Goal: Register for event/course

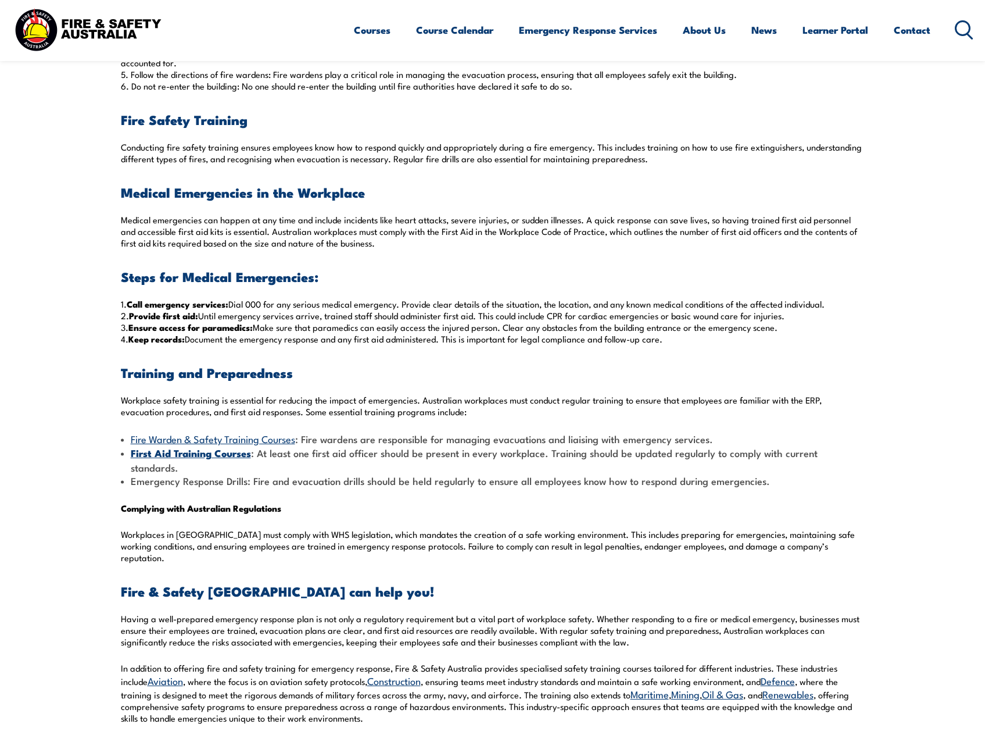
scroll to position [756, 0]
click at [223, 437] on link "Fire Warden & Safety Training Courses" at bounding box center [213, 438] width 165 height 14
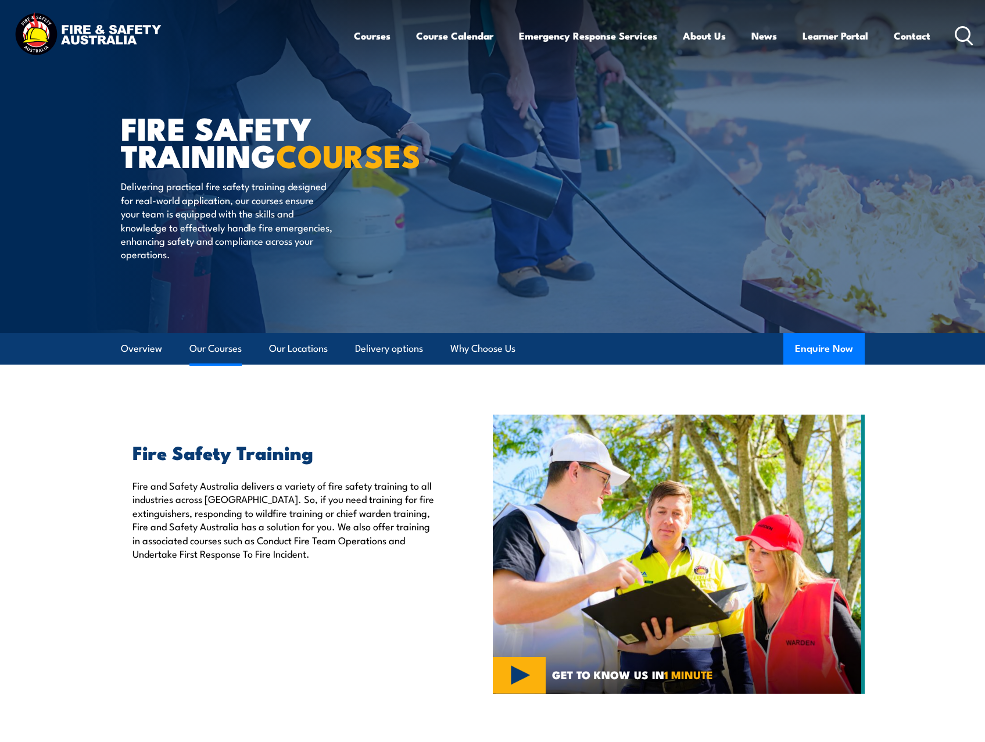
click at [212, 346] on link "Our Courses" at bounding box center [216, 348] width 52 height 31
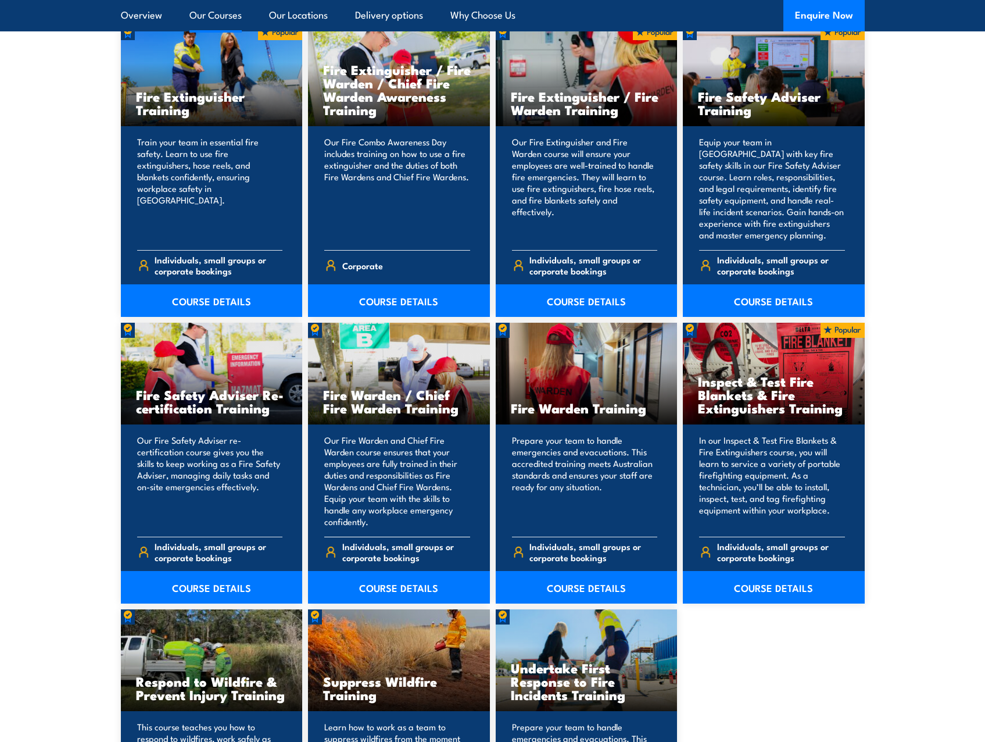
scroll to position [1289, 0]
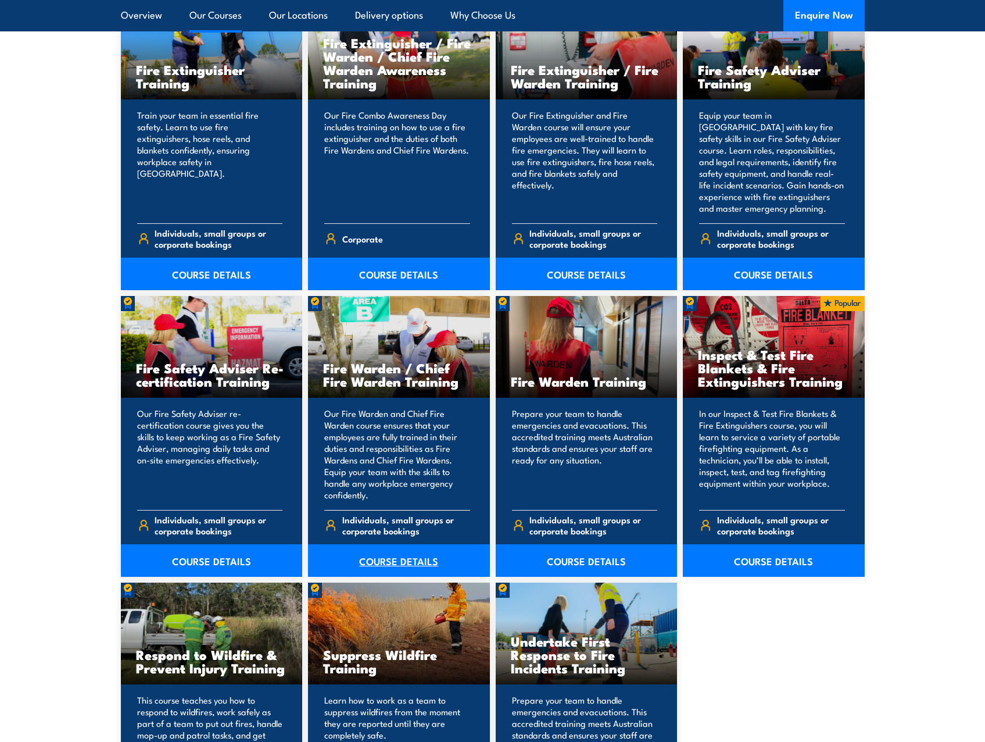
click at [399, 556] on link "COURSE DETAILS" at bounding box center [399, 560] width 182 height 33
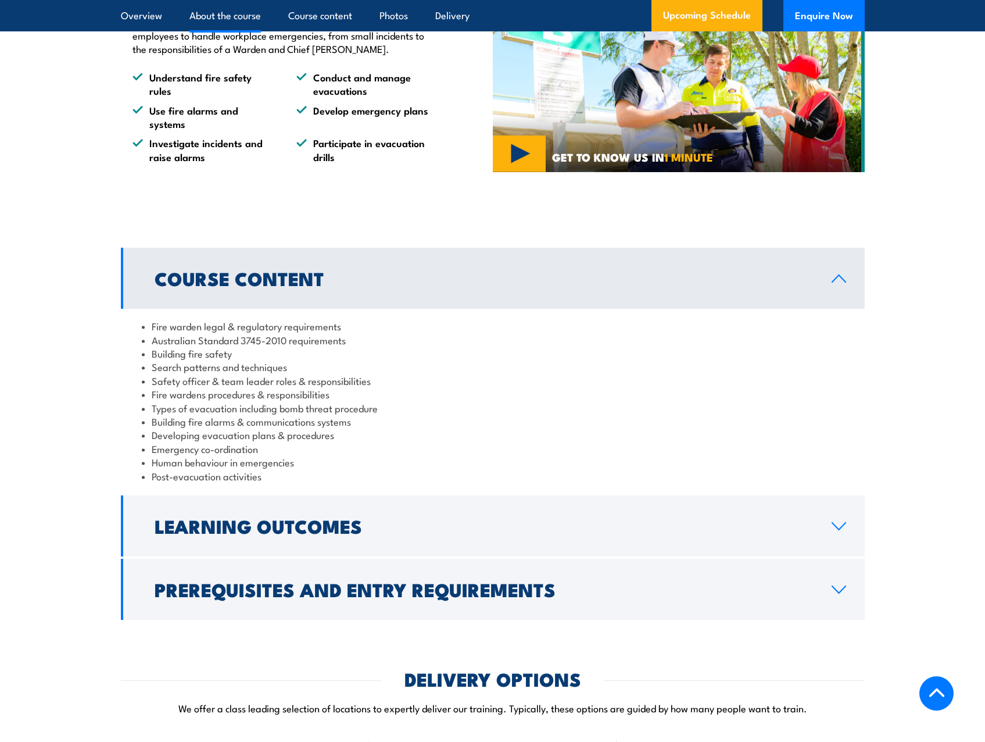
scroll to position [930, 0]
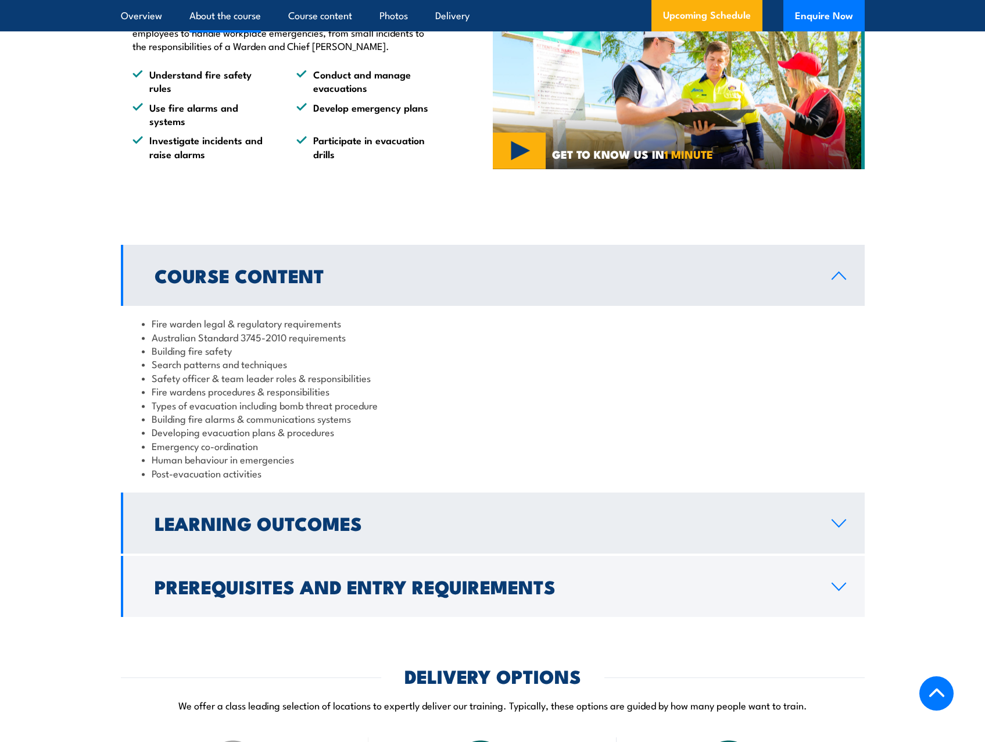
click at [838, 527] on icon at bounding box center [839, 523] width 13 height 7
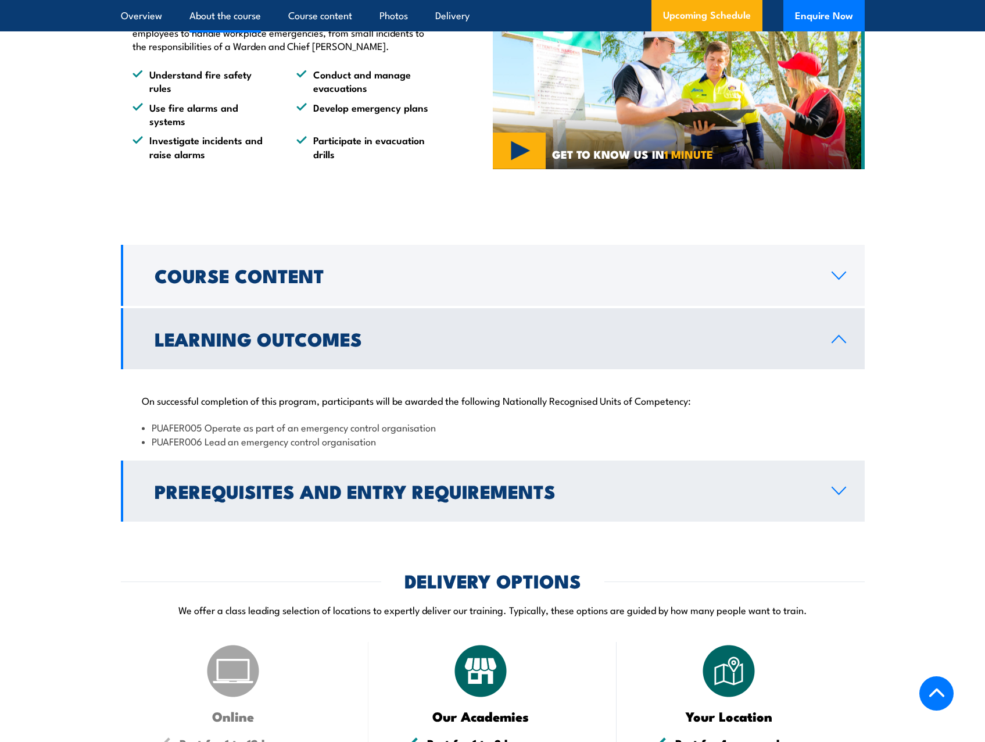
click at [842, 495] on icon at bounding box center [839, 490] width 16 height 9
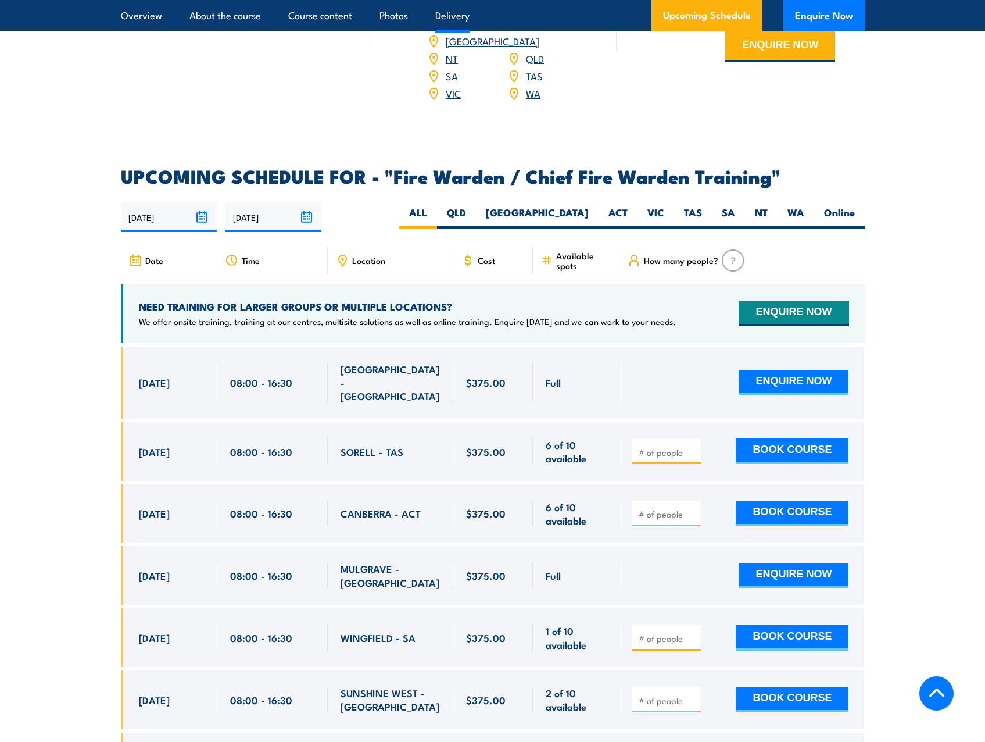
scroll to position [1977, 0]
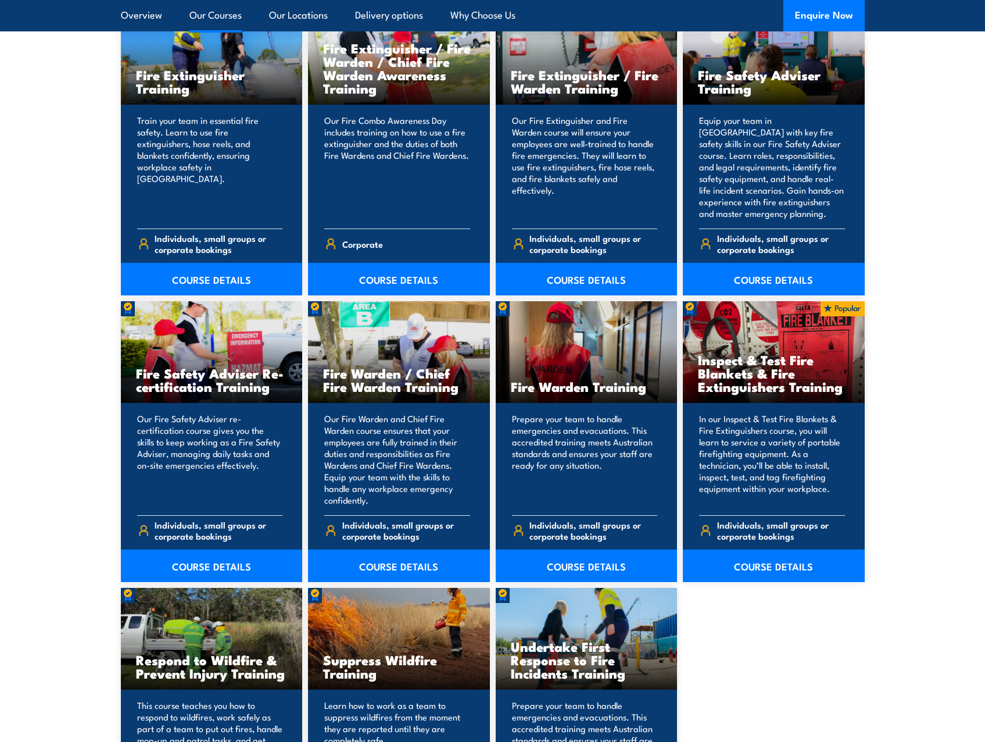
scroll to position [1289, 0]
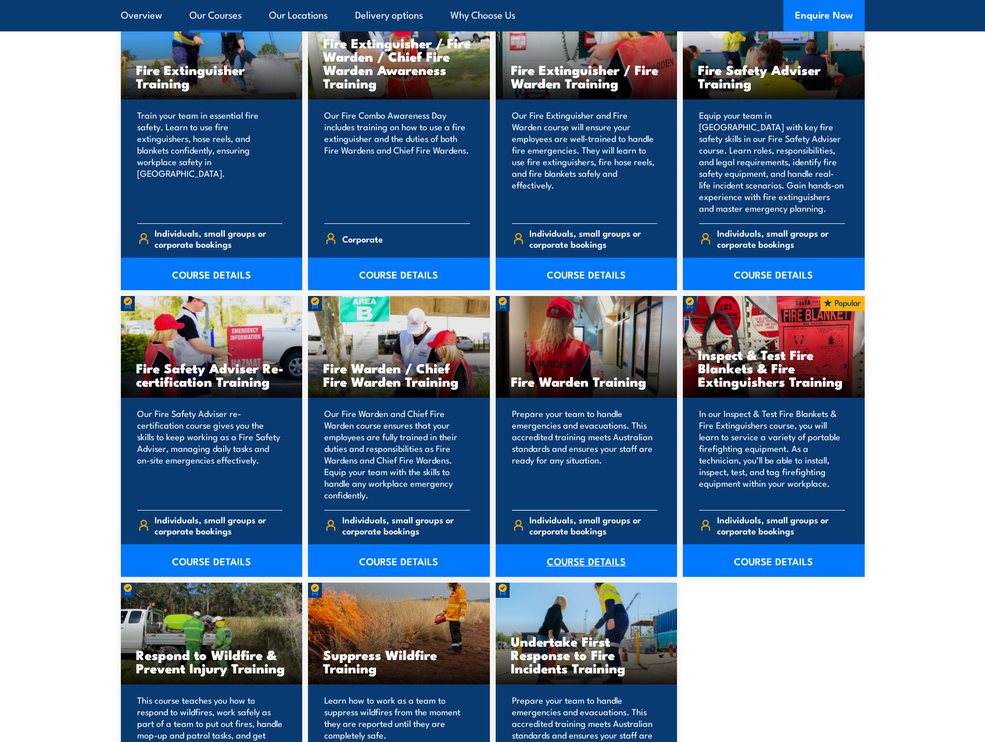
click at [565, 557] on link "COURSE DETAILS" at bounding box center [587, 560] width 182 height 33
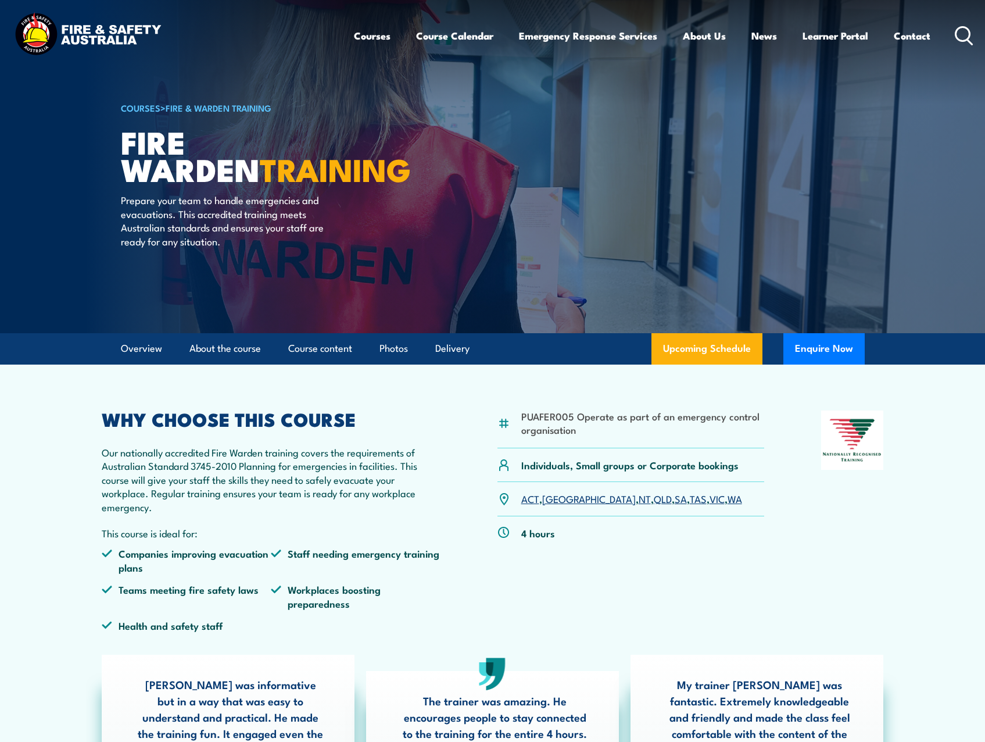
click at [549, 499] on link "[GEOGRAPHIC_DATA]" at bounding box center [589, 498] width 94 height 14
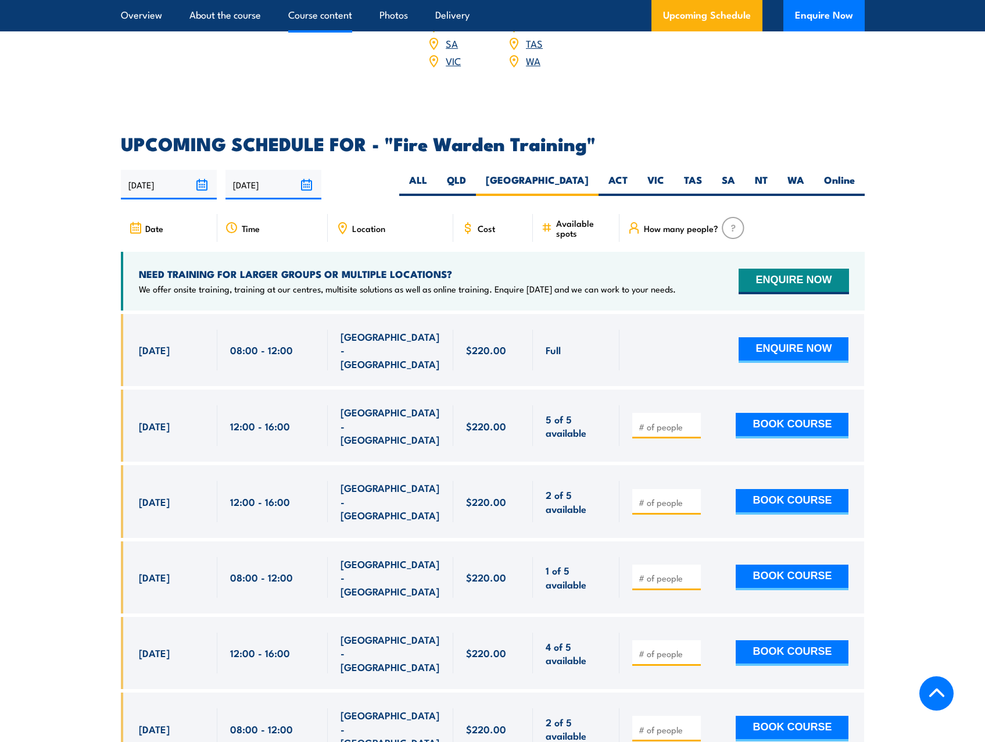
scroll to position [2162, 0]
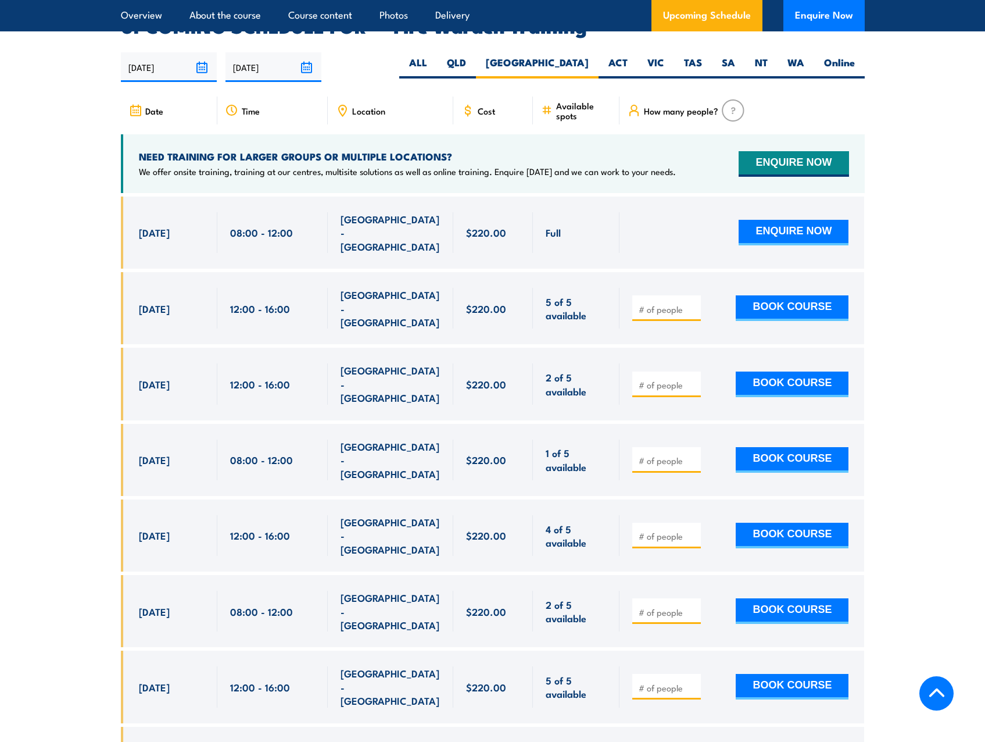
click at [733, 99] on img at bounding box center [733, 110] width 23 height 22
click at [698, 106] on span "How many people?" at bounding box center [681, 111] width 74 height 10
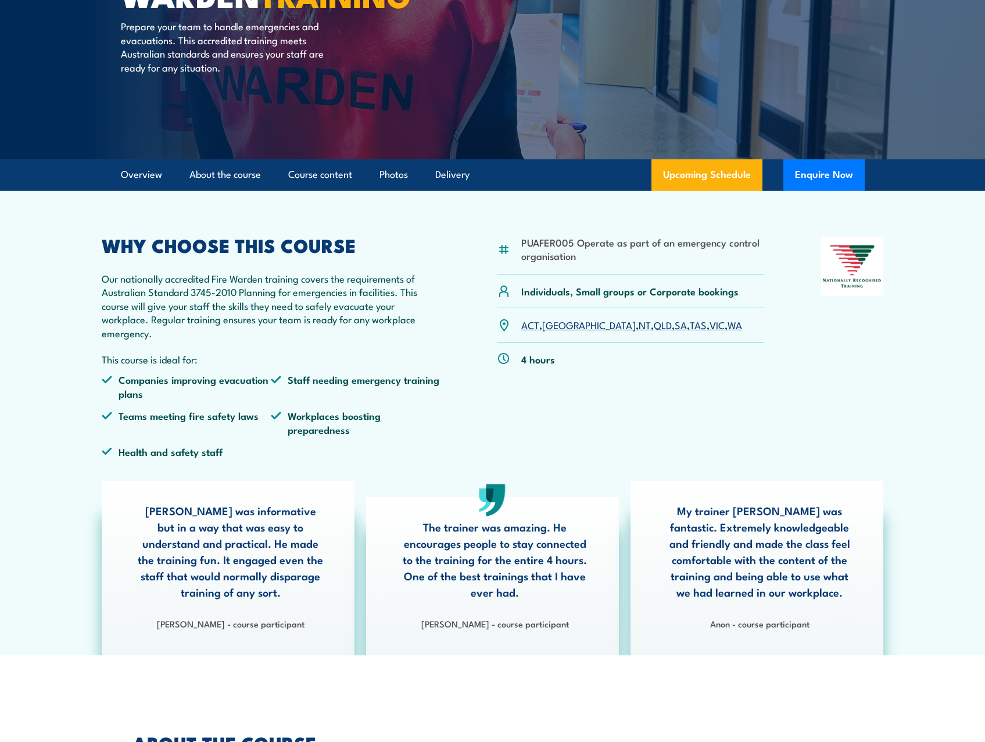
scroll to position [174, 0]
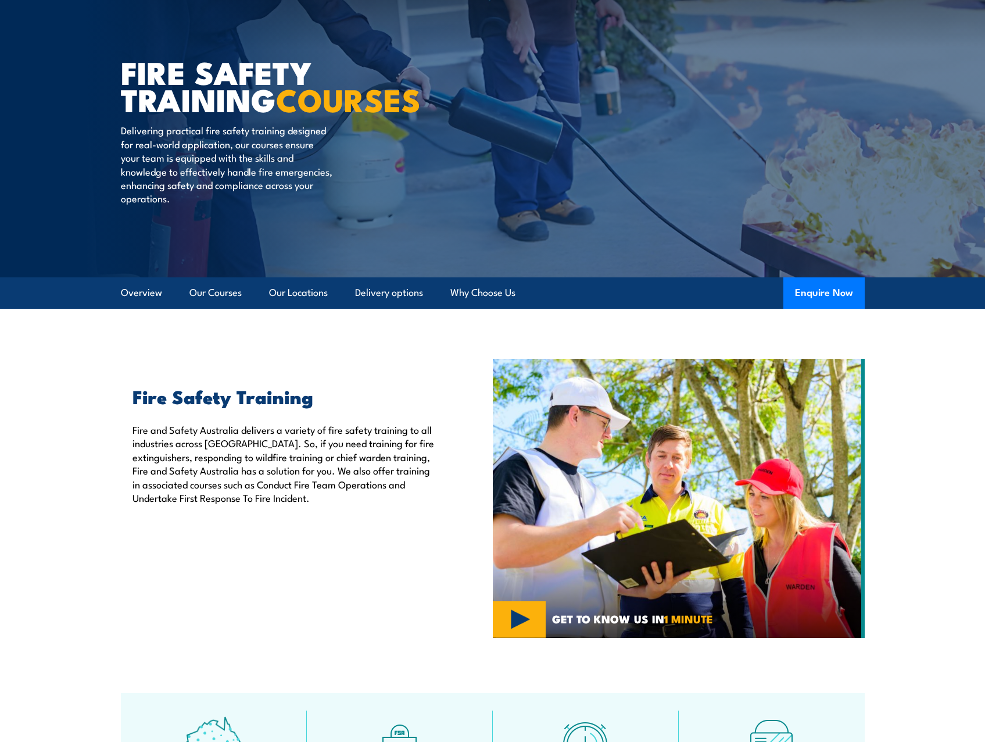
scroll to position [55, 0]
